Goal: Information Seeking & Learning: Learn about a topic

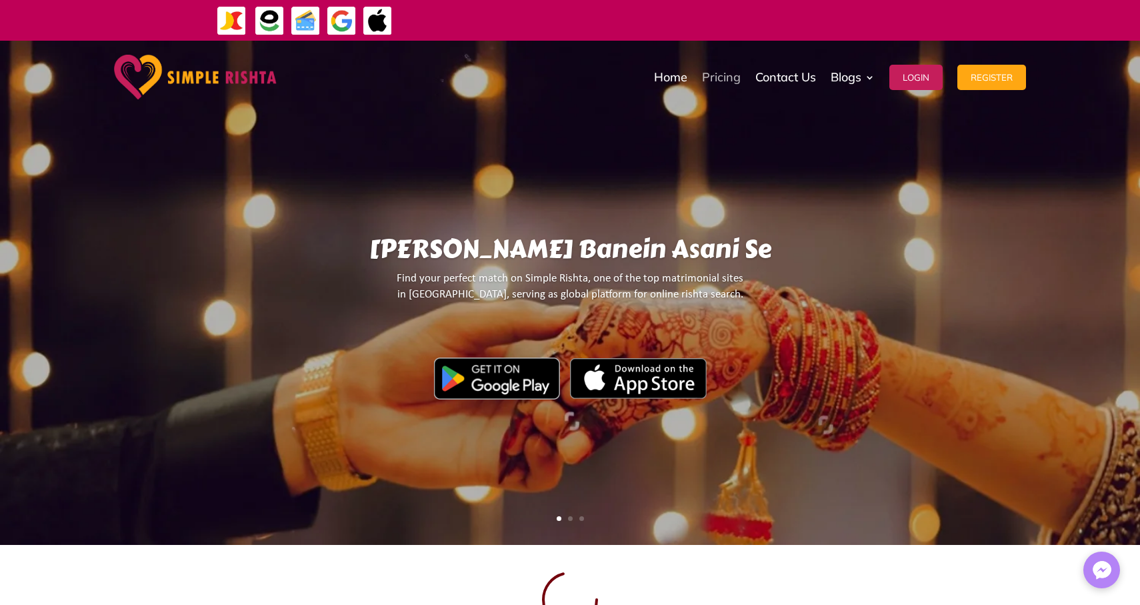
click at [717, 73] on link "Pricing" at bounding box center [721, 77] width 39 height 67
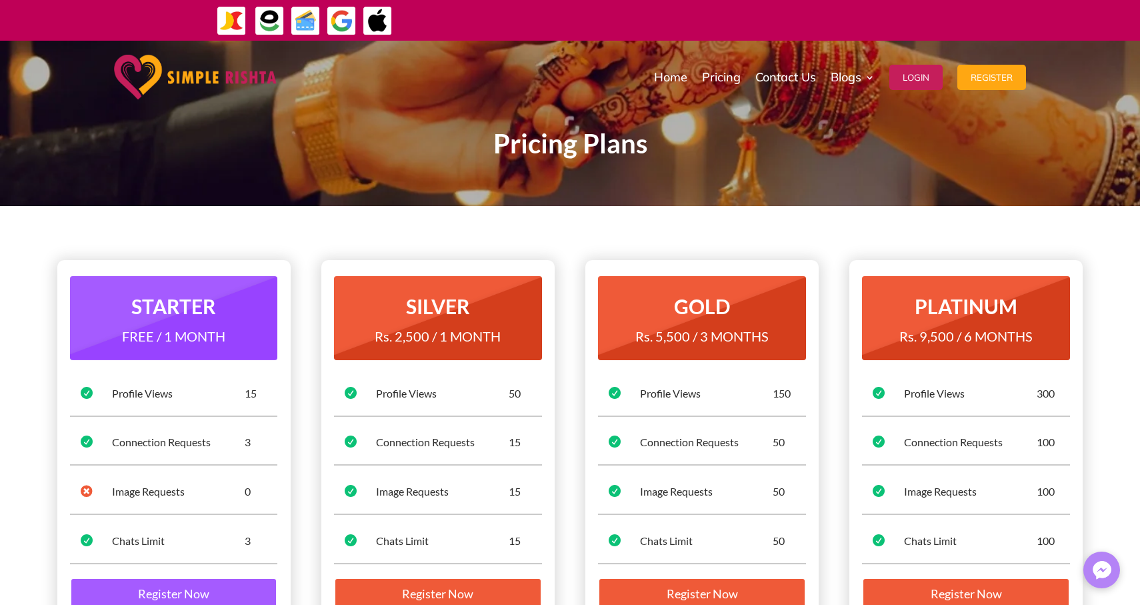
click at [353, 25] on img at bounding box center [342, 21] width 30 height 30
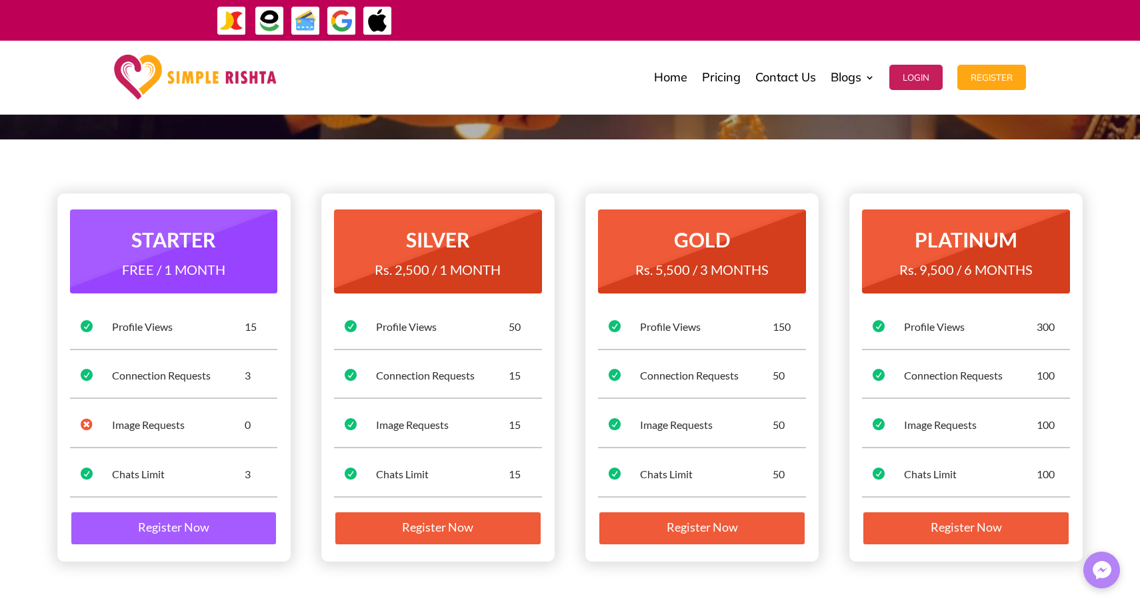
scroll to position [401, 0]
